Goal: Task Accomplishment & Management: Manage account settings

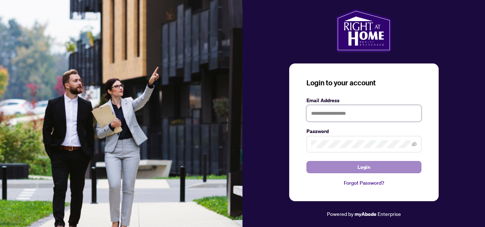
type input "**********"
click at [366, 166] on span "Login" at bounding box center [363, 167] width 13 height 11
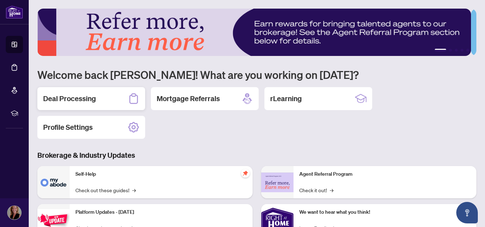
click at [85, 98] on h2 "Deal Processing" at bounding box center [69, 99] width 53 height 10
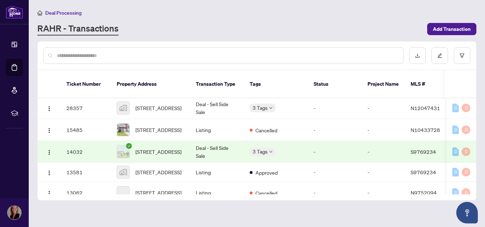
scroll to position [215, 0]
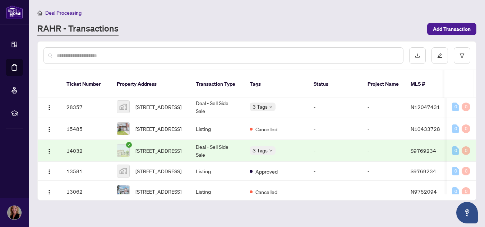
click at [208, 140] on td "Deal - Sell Side Sale" at bounding box center [217, 151] width 54 height 22
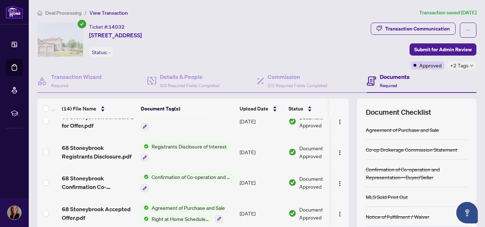
scroll to position [315, 0]
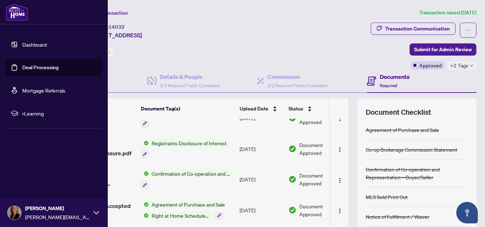
click at [39, 65] on link "Deal Processing" at bounding box center [40, 67] width 36 height 6
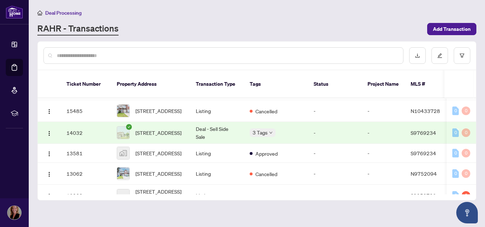
scroll to position [235, 0]
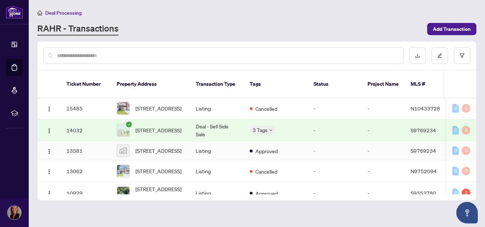
click at [226, 141] on td "Listing" at bounding box center [217, 150] width 54 height 19
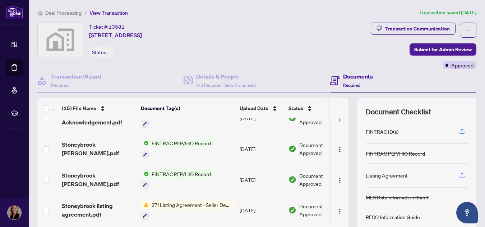
scroll to position [162, 0]
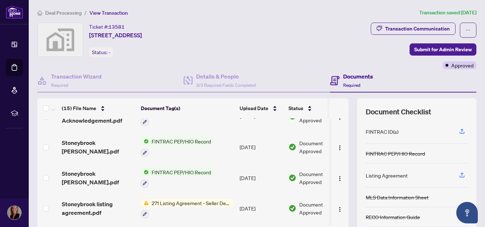
click at [170, 170] on span "FINTRAC PEP/HIO Record" at bounding box center [181, 172] width 65 height 8
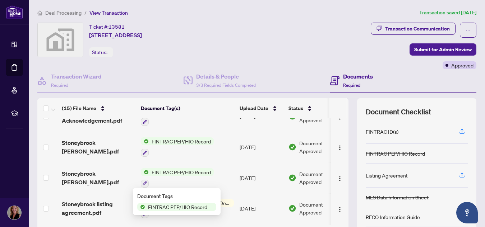
click at [180, 206] on span "FINTRAC PEP/HIO Record" at bounding box center [177, 207] width 65 height 8
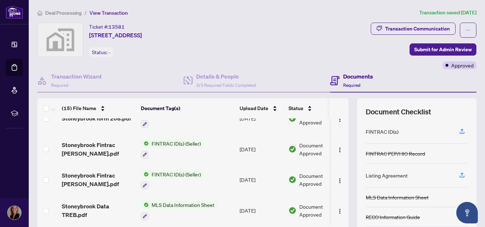
scroll to position [346, 0]
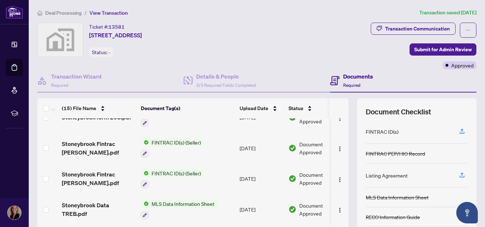
click at [165, 169] on span "FINTRAC ID(s) (Seller)" at bounding box center [176, 173] width 55 height 8
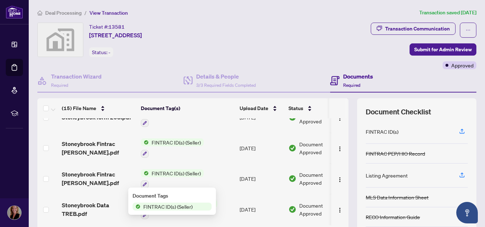
click at [167, 206] on span "FINTRAC ID(s) (Seller)" at bounding box center [167, 207] width 55 height 8
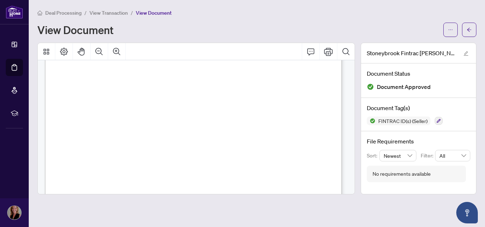
scroll to position [87, 0]
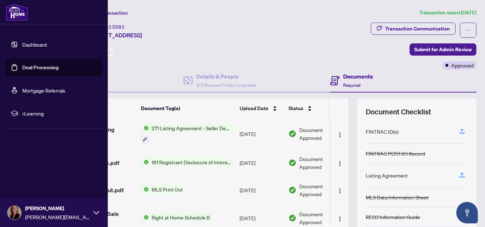
click at [40, 67] on link "Deal Processing" at bounding box center [40, 67] width 36 height 6
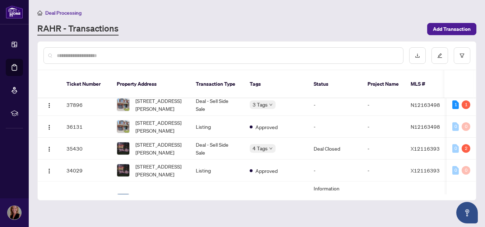
scroll to position [48, 0]
click at [205, 161] on td "Listing" at bounding box center [217, 170] width 54 height 22
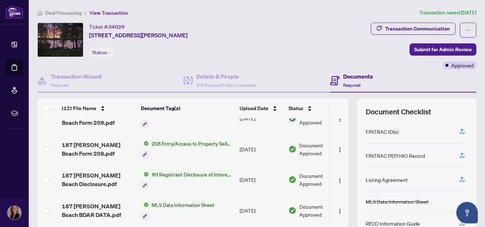
scroll to position [263, 0]
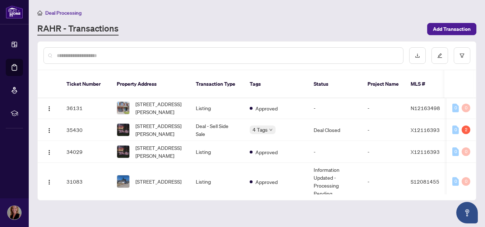
scroll to position [69, 0]
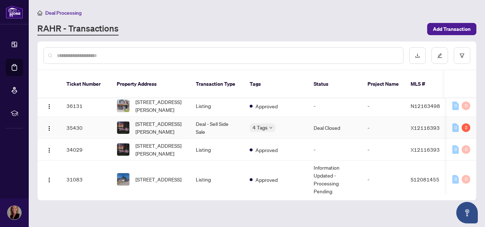
click at [220, 117] on td "Deal - Sell Side Sale" at bounding box center [217, 128] width 54 height 22
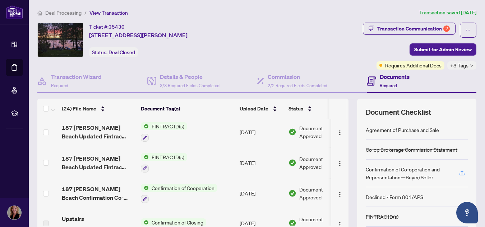
scroll to position [97, 0]
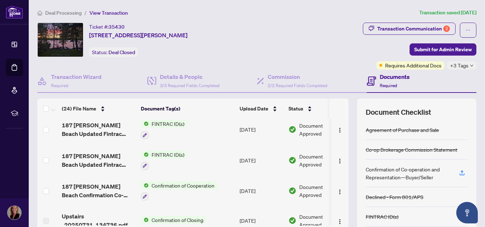
click at [156, 152] on span "FINTRAC ID(s)" at bounding box center [168, 155] width 38 height 8
click at [154, 189] on span "FINTRAC ID(s)" at bounding box center [151, 190] width 38 height 8
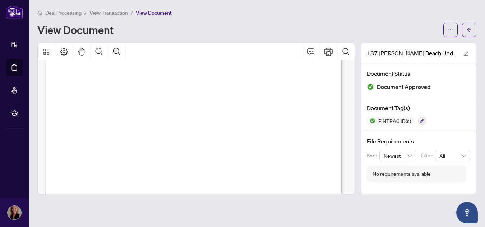
scroll to position [94, 0]
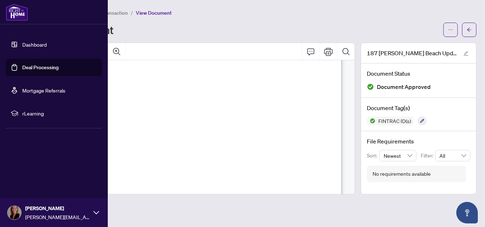
click at [37, 44] on link "Dashboard" at bounding box center [34, 44] width 24 height 6
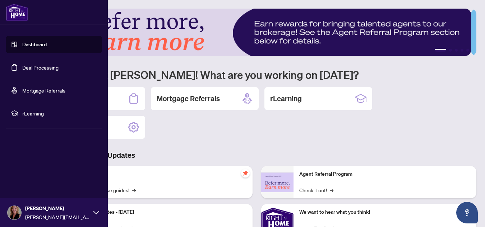
click at [95, 210] on icon at bounding box center [96, 213] width 6 height 6
click at [29, 168] on span "Logout" at bounding box center [29, 169] width 16 height 11
